Goal: Task Accomplishment & Management: Manage account settings

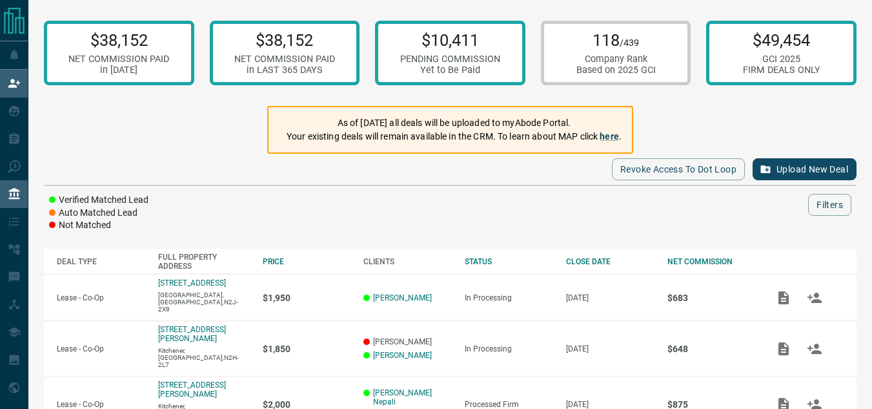
click at [15, 80] on icon at bounding box center [14, 83] width 13 height 13
click at [15, 84] on icon at bounding box center [14, 83] width 13 height 13
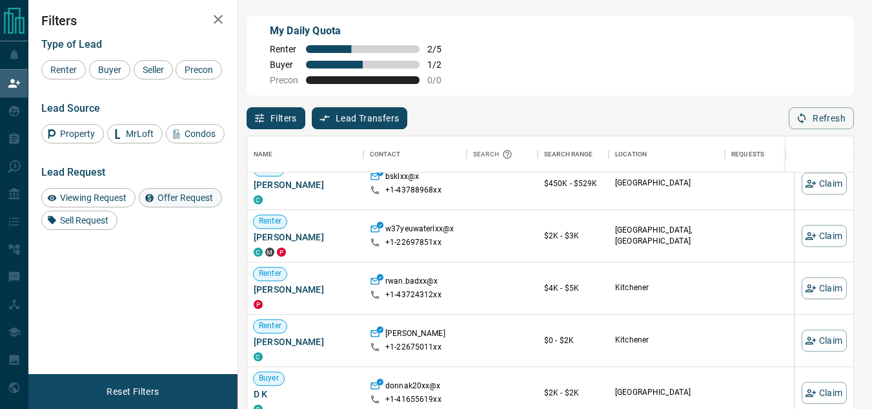
scroll to position [1152, 0]
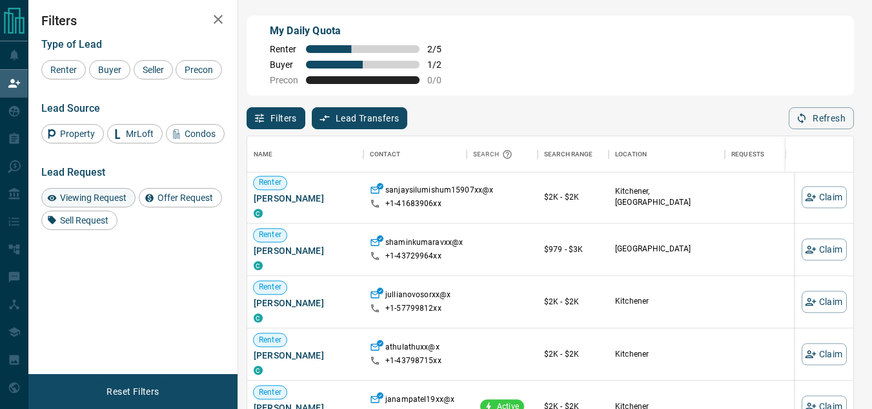
click at [87, 194] on span "Viewing Request" at bounding box center [94, 197] width 76 height 10
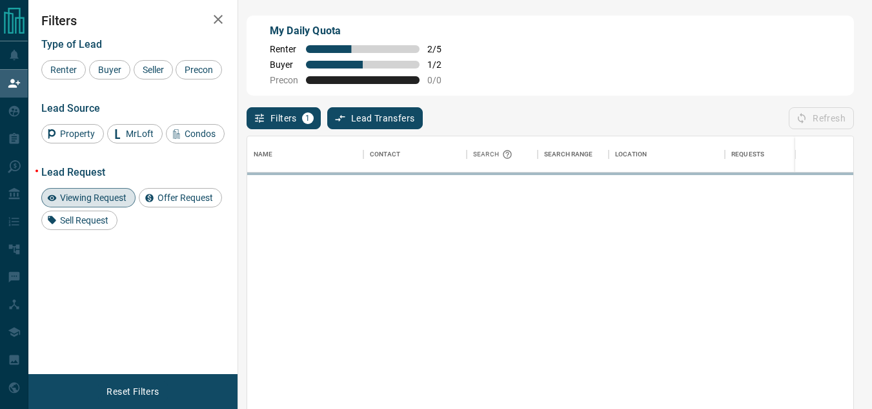
scroll to position [0, 0]
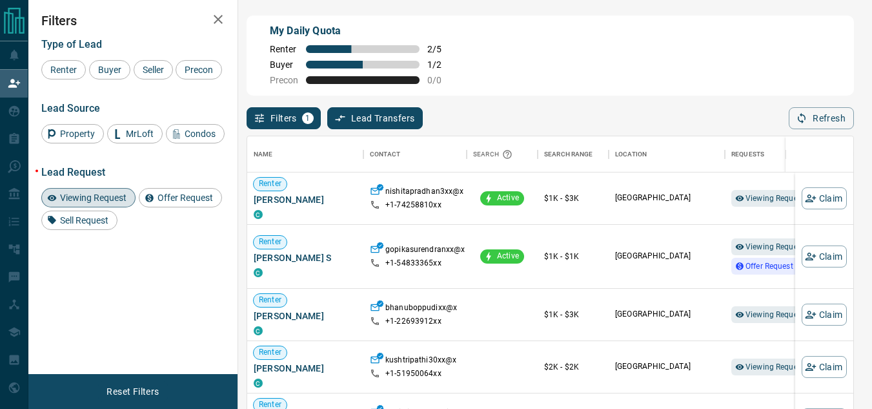
click at [108, 195] on span "Viewing Request" at bounding box center [94, 197] width 76 height 10
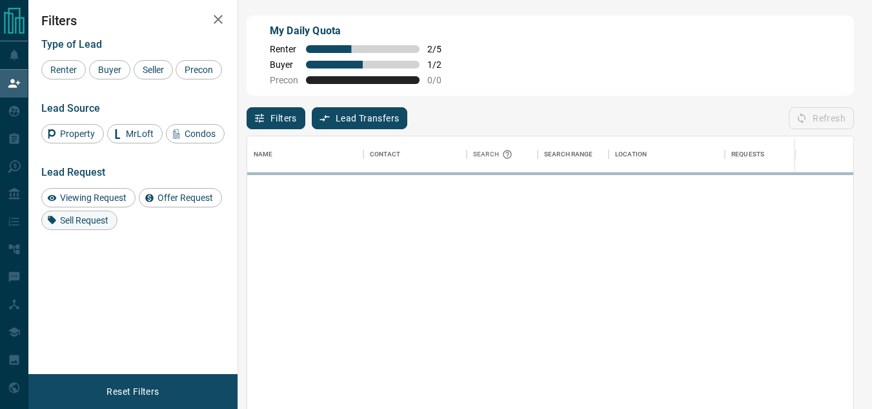
click at [78, 225] on span "Sell Request" at bounding box center [84, 220] width 57 height 10
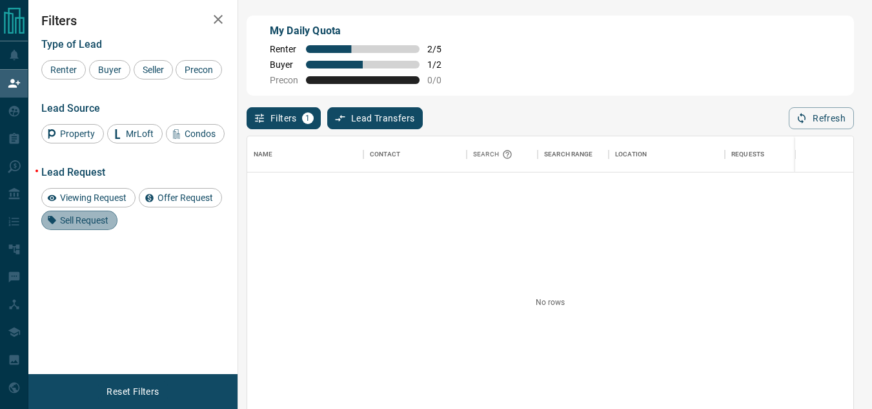
click at [107, 228] on div "Sell Request" at bounding box center [79, 220] width 76 height 19
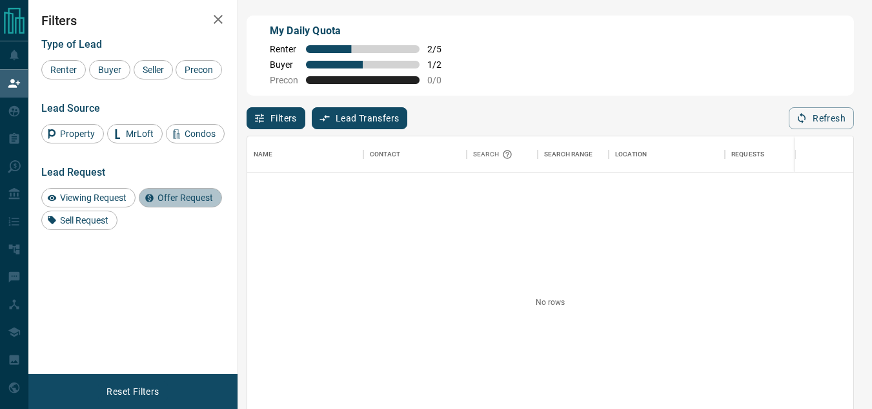
click at [182, 203] on span "Offer Request" at bounding box center [185, 197] width 65 height 10
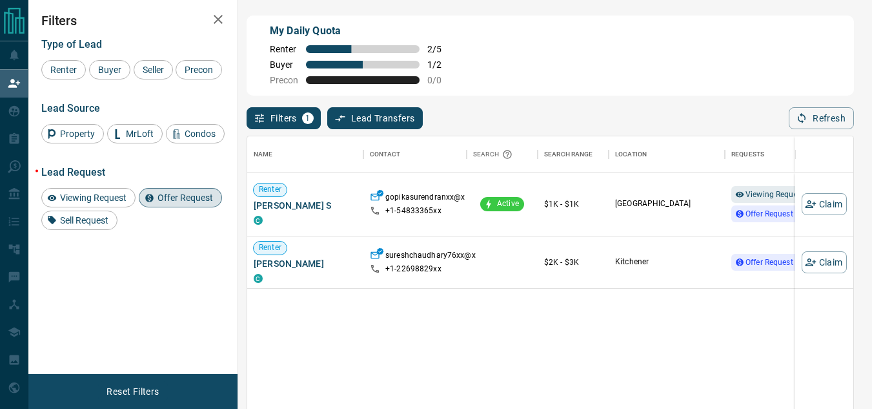
click at [196, 196] on span "Offer Request" at bounding box center [185, 197] width 65 height 10
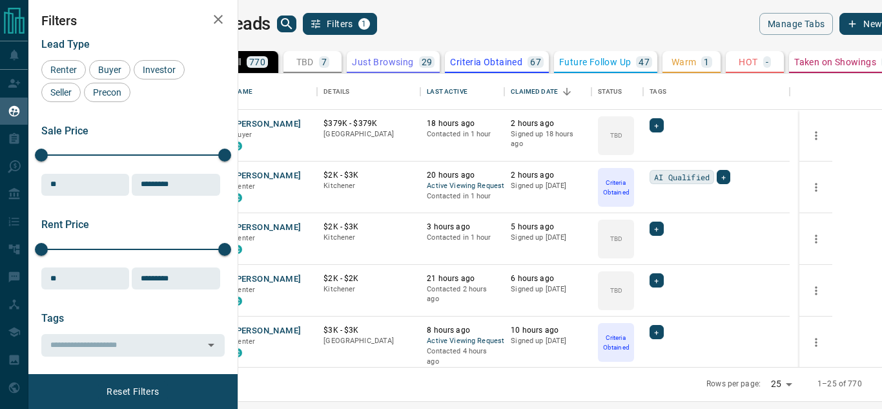
scroll to position [283, 628]
click at [301, 175] on button "[PERSON_NAME]" at bounding box center [267, 176] width 68 height 12
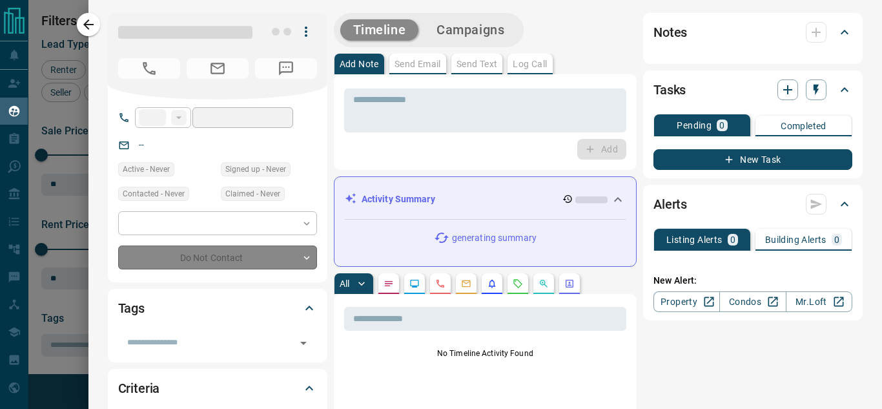
type input "**"
type input "**********"
type input "*"
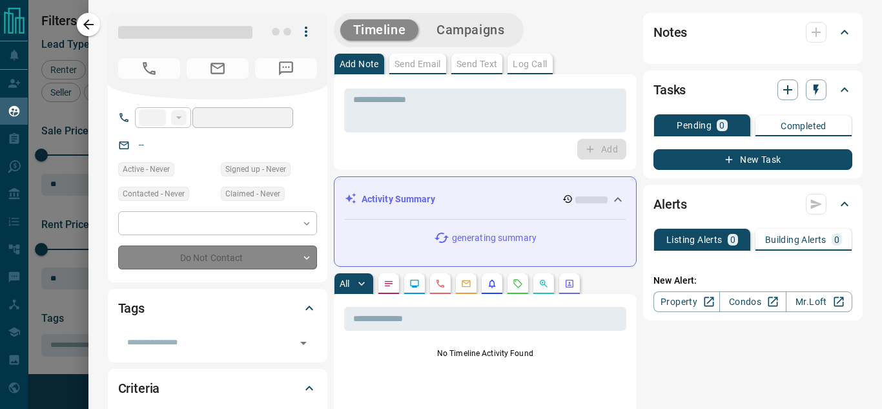
type input "**********"
type input "*******"
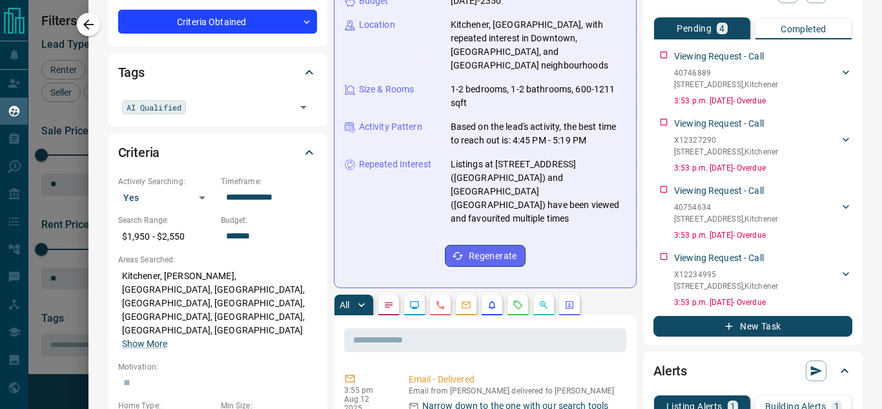
scroll to position [129, 0]
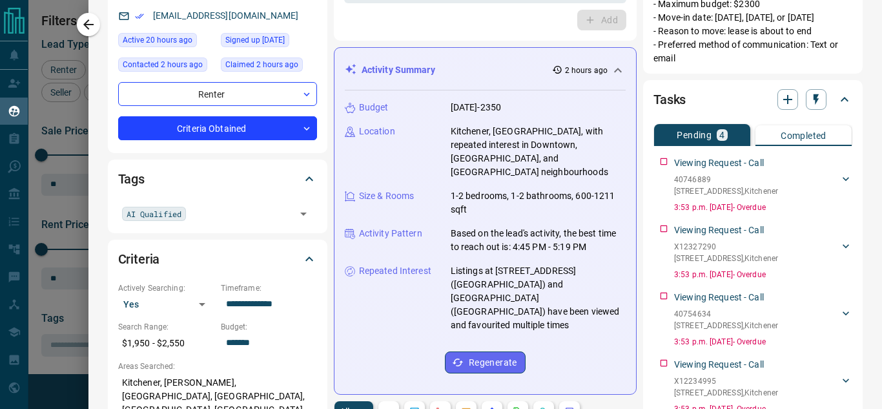
click at [610, 67] on icon at bounding box center [617, 70] width 15 height 15
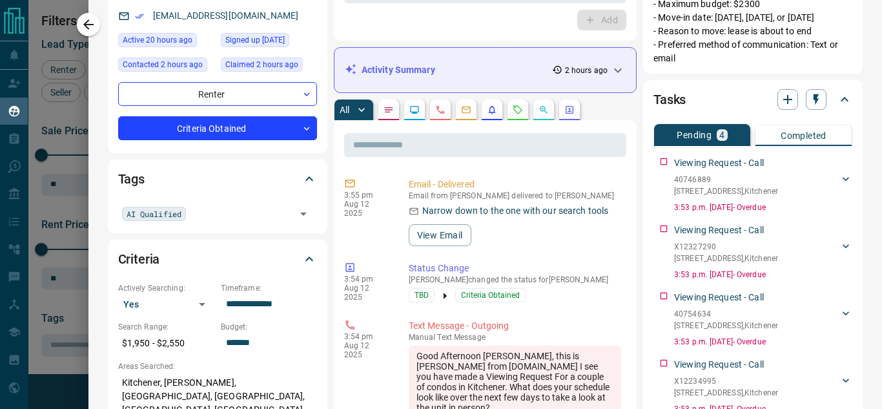
click at [90, 24] on icon "button" at bounding box center [88, 24] width 10 height 10
click at [87, 19] on div at bounding box center [441, 204] width 882 height 409
